Goal: Task Accomplishment & Management: Manage account settings

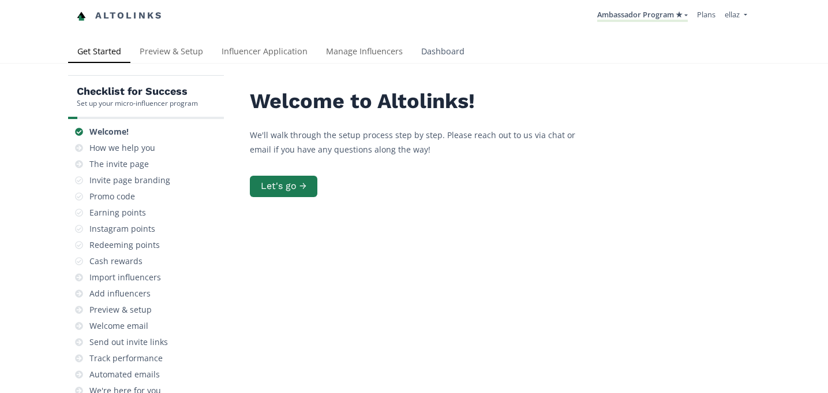
click at [426, 55] on link "Dashboard" at bounding box center [443, 52] width 62 height 23
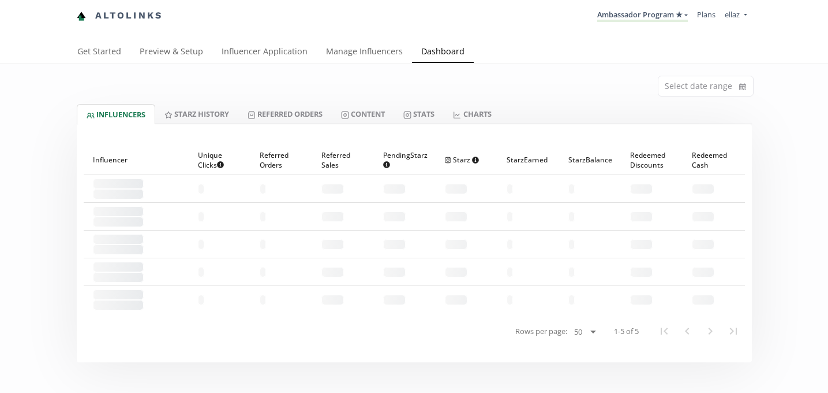
click at [660, 17] on link "Ambassador Program ★" at bounding box center [643, 15] width 91 height 13
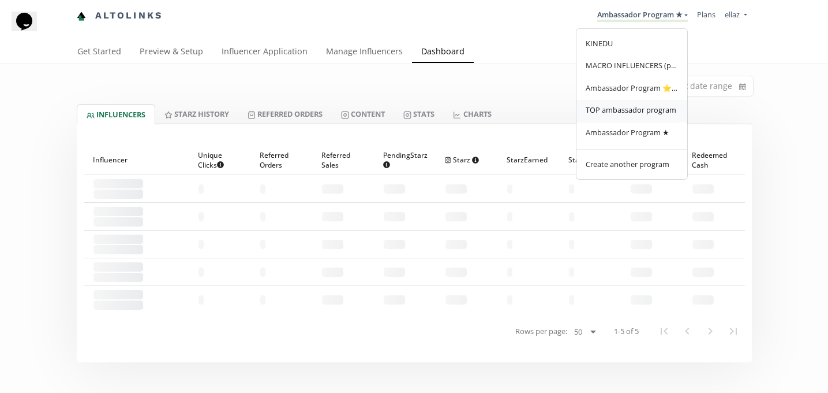
click at [643, 113] on span "TOP ambassador program" at bounding box center [631, 109] width 91 height 10
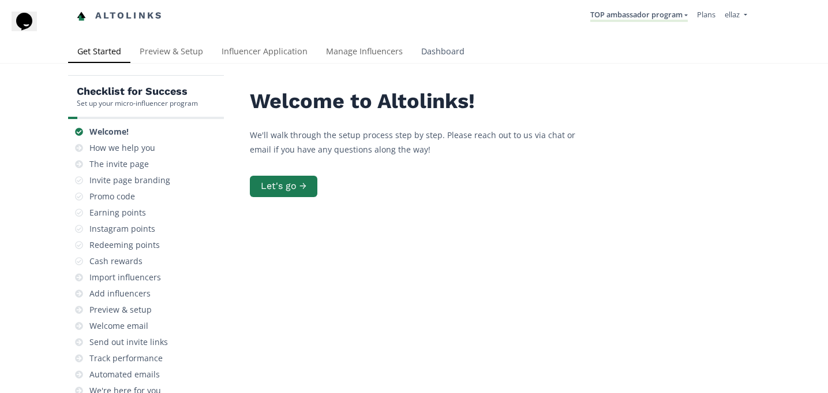
click at [436, 51] on link "Dashboard" at bounding box center [443, 52] width 62 height 23
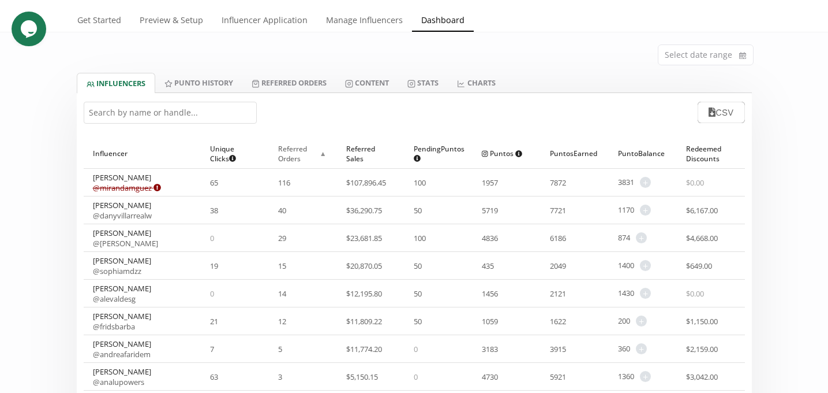
scroll to position [27, 0]
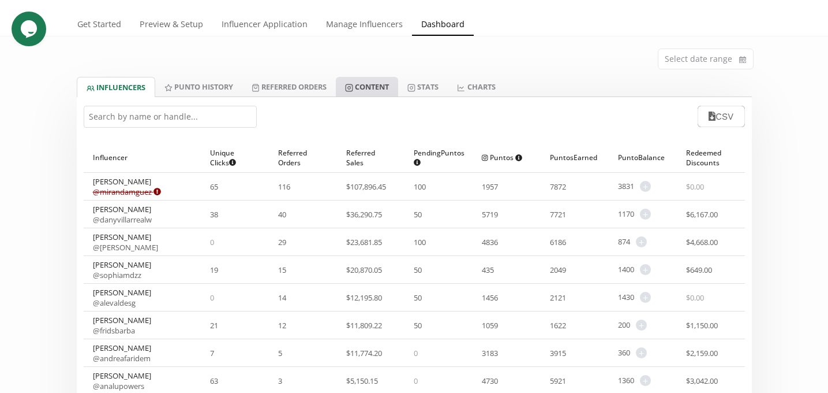
click at [376, 82] on link "Content" at bounding box center [367, 87] width 62 height 20
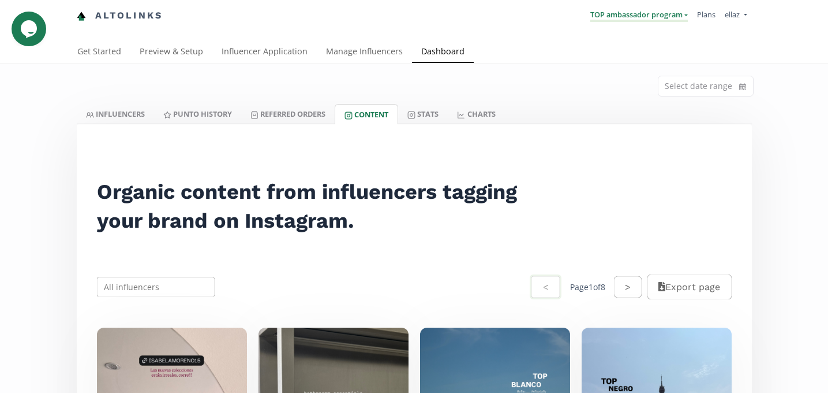
click at [657, 17] on link "TOP ambassador program" at bounding box center [640, 15] width 98 height 13
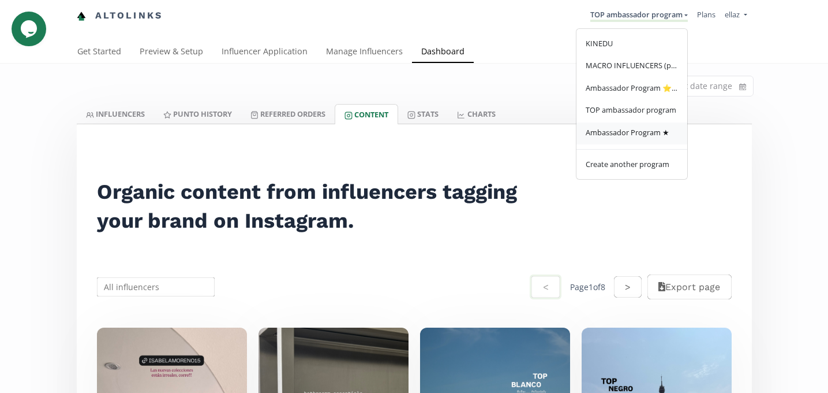
click at [637, 140] on link "Ambassador Program ★" at bounding box center [632, 133] width 111 height 23
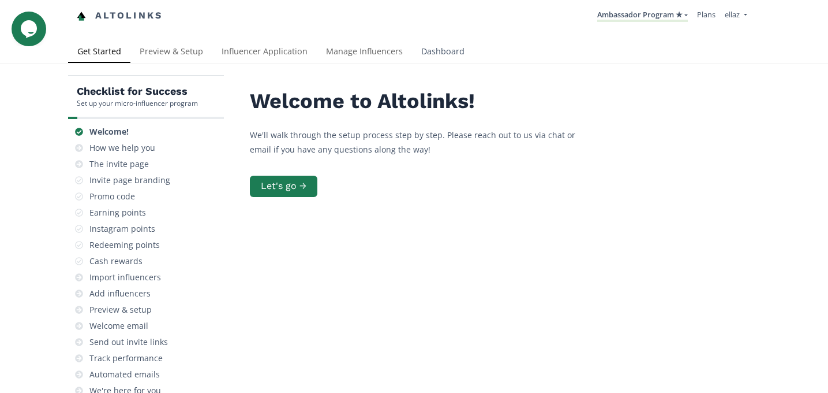
click at [444, 53] on link "Dashboard" at bounding box center [443, 52] width 62 height 23
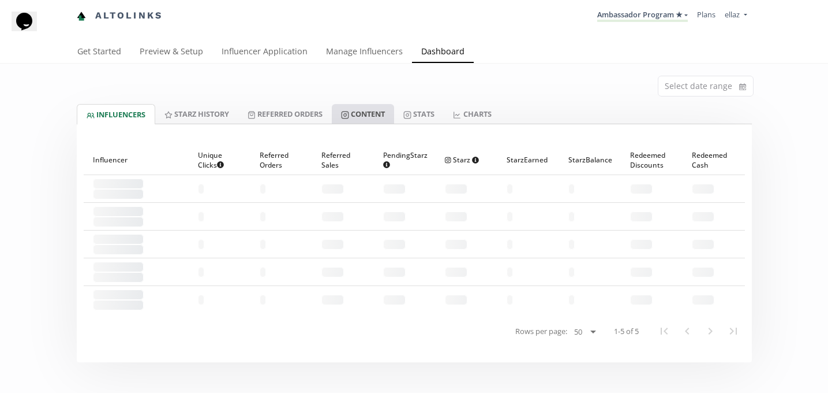
click at [390, 114] on link "Content" at bounding box center [363, 114] width 62 height 20
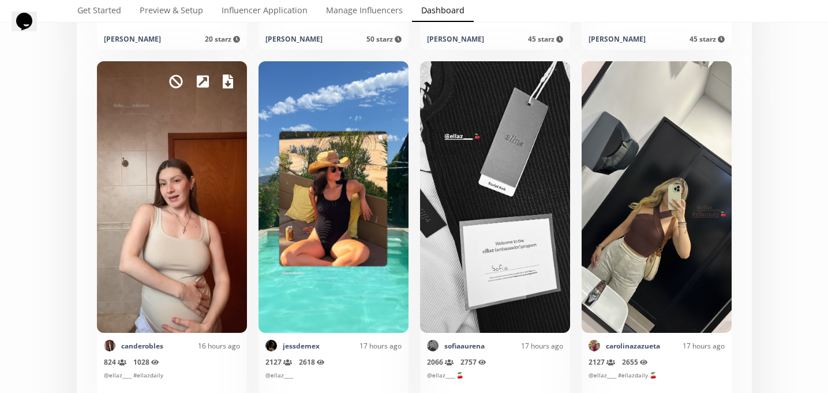
scroll to position [1794, 0]
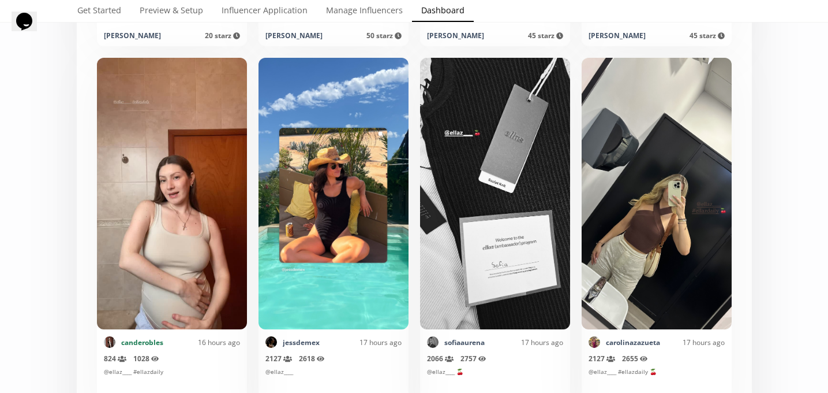
click at [150, 345] on link "canderobles" at bounding box center [142, 342] width 42 height 10
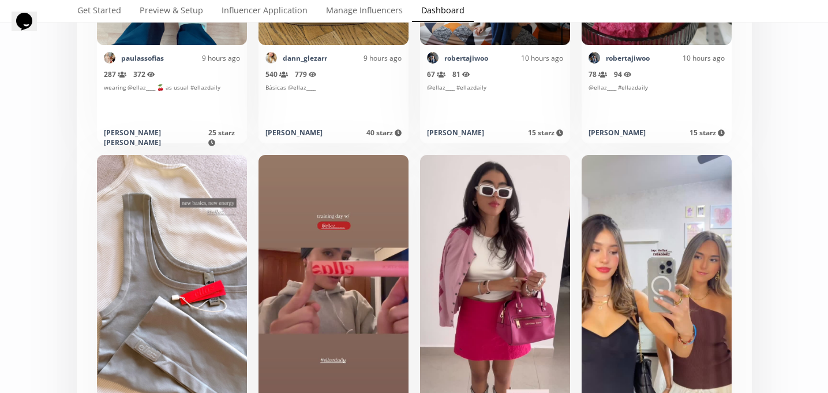
scroll to position [0, 0]
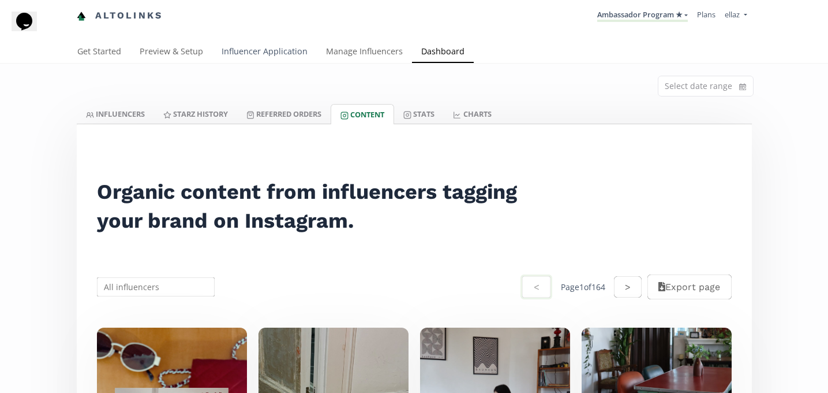
click at [268, 53] on link "Influencer Application" at bounding box center [264, 52] width 104 height 23
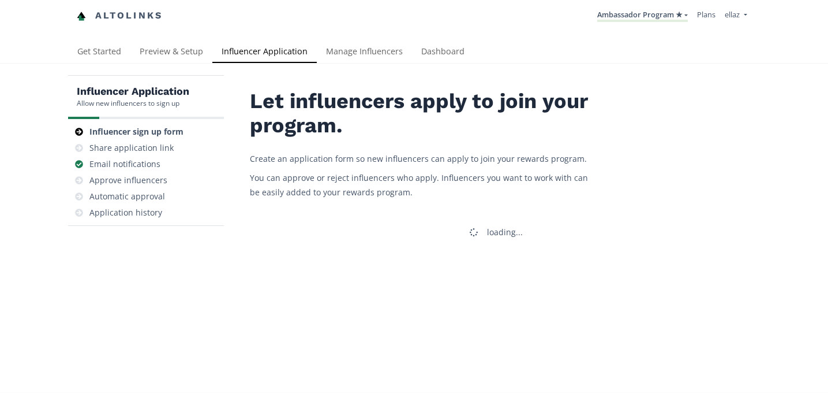
click at [257, 62] on link "Influencer Application" at bounding box center [264, 52] width 104 height 23
click at [151, 176] on div "Approve influencers" at bounding box center [128, 180] width 78 height 12
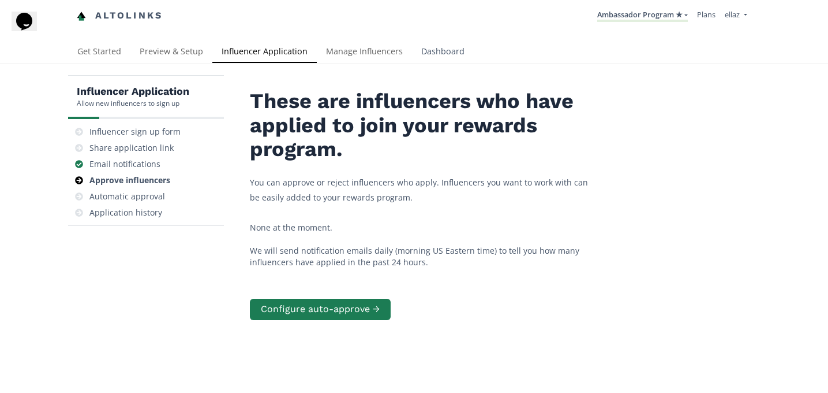
click at [469, 53] on link "Dashboard" at bounding box center [443, 52] width 62 height 23
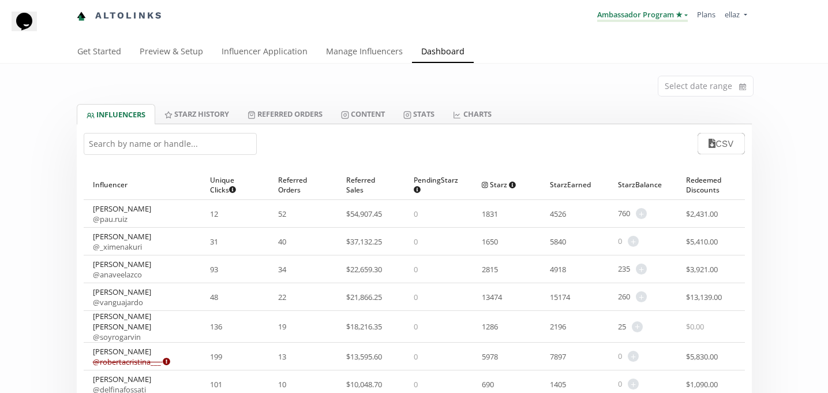
click at [652, 16] on link "Ambassador Program ★" at bounding box center [643, 15] width 91 height 13
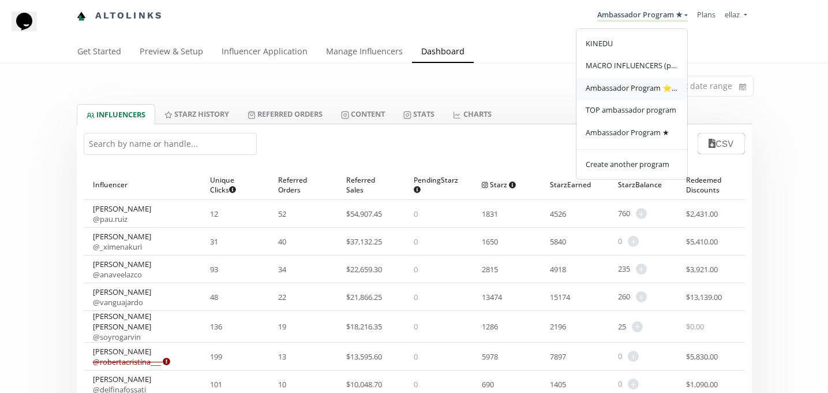
click at [640, 85] on span "Ambassador Program ⭐️⭐️" at bounding box center [632, 88] width 92 height 10
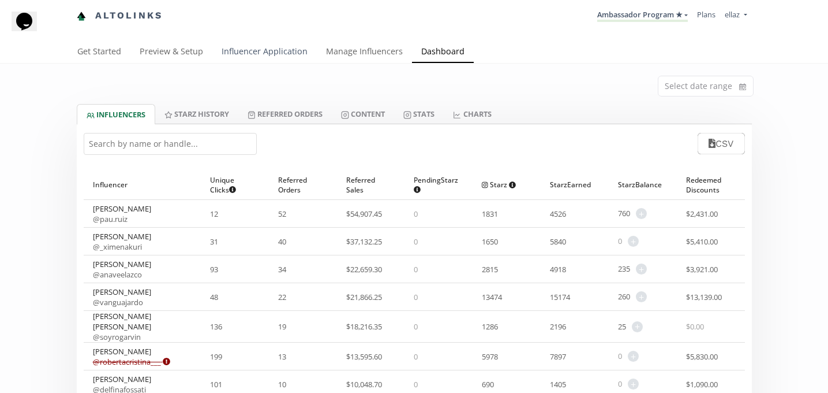
click at [252, 51] on link "Influencer Application" at bounding box center [264, 52] width 104 height 23
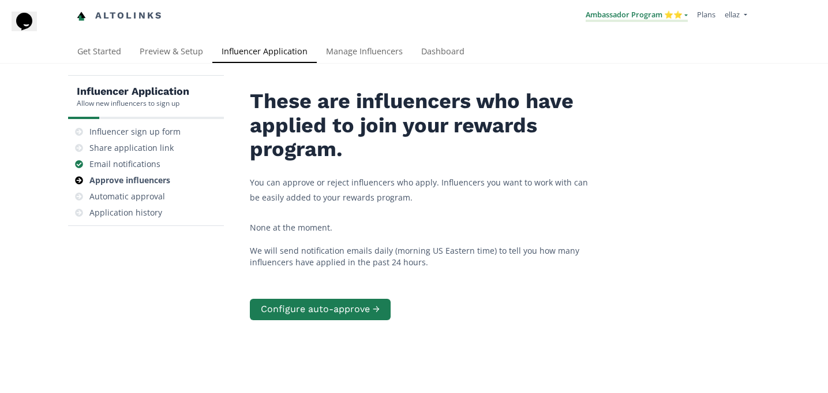
click at [630, 18] on link "Ambassador Program ⭐️⭐️" at bounding box center [637, 15] width 102 height 13
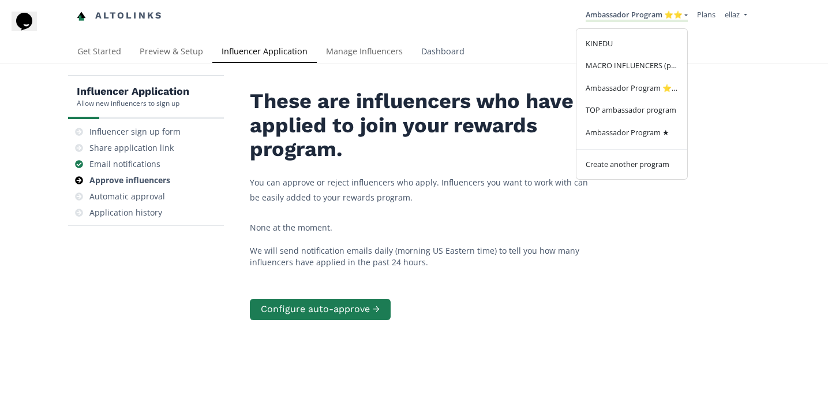
click at [454, 50] on link "Dashboard" at bounding box center [443, 52] width 62 height 23
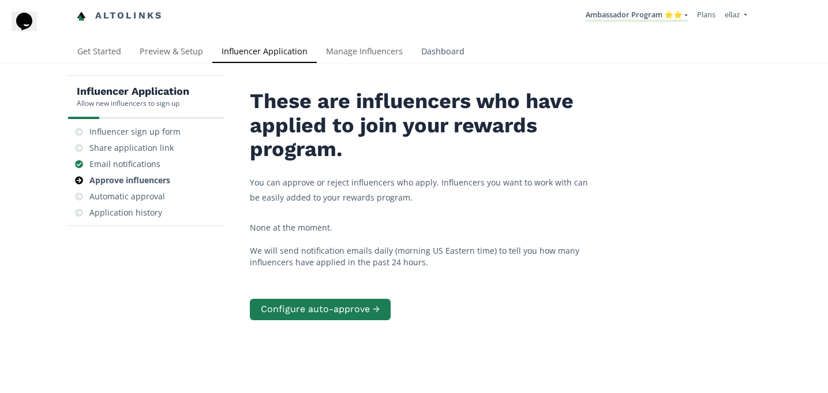
click at [441, 50] on link "Dashboard" at bounding box center [443, 52] width 62 height 23
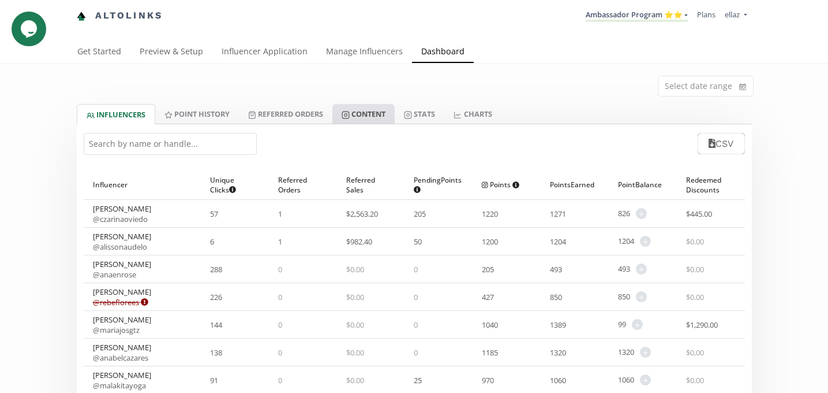
click at [370, 117] on link "Content" at bounding box center [364, 114] width 62 height 20
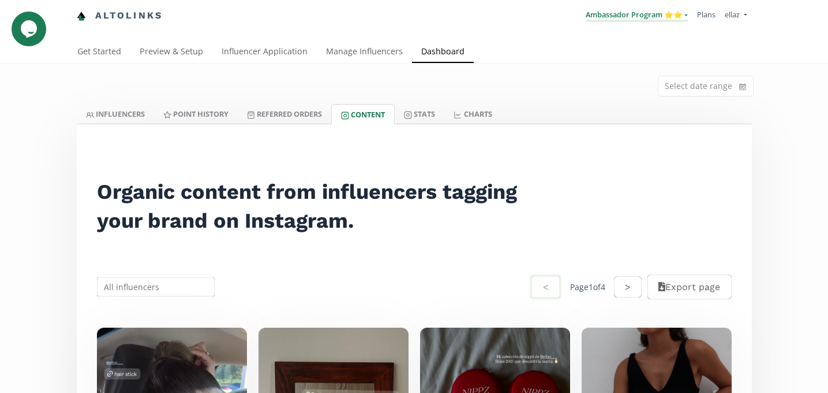
click at [635, 14] on link "Ambassador Program ⭐️⭐️" at bounding box center [637, 15] width 102 height 13
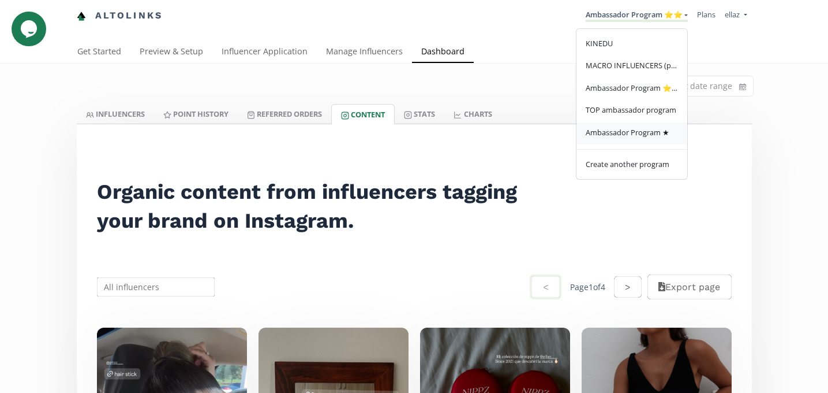
click at [637, 125] on link "Ambassador Program ★" at bounding box center [632, 133] width 111 height 23
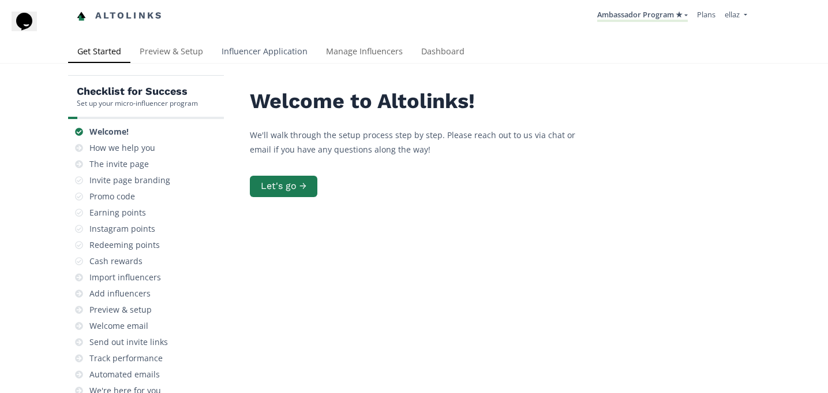
click at [253, 62] on link "Influencer Application" at bounding box center [264, 52] width 104 height 23
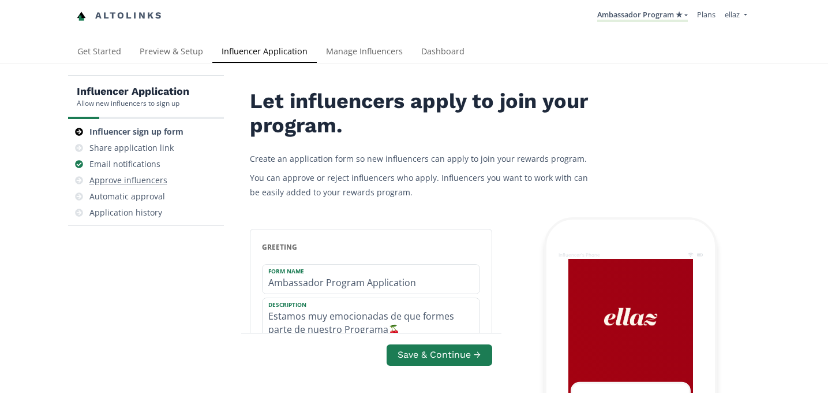
click at [140, 176] on div "Approve influencers" at bounding box center [128, 180] width 78 height 12
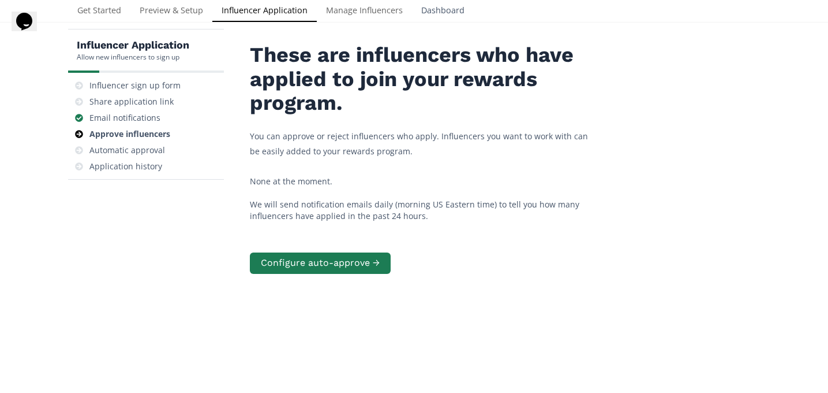
click at [451, 5] on link "Dashboard" at bounding box center [443, 11] width 62 height 23
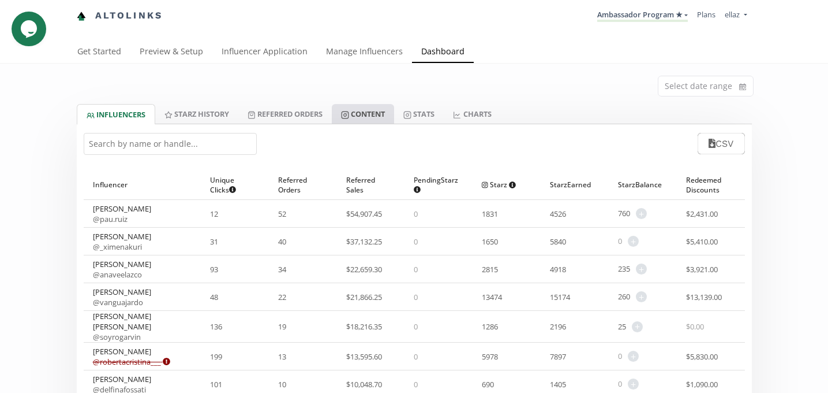
click at [374, 111] on link "Content" at bounding box center [363, 114] width 62 height 20
